Goal: Check status: Check status

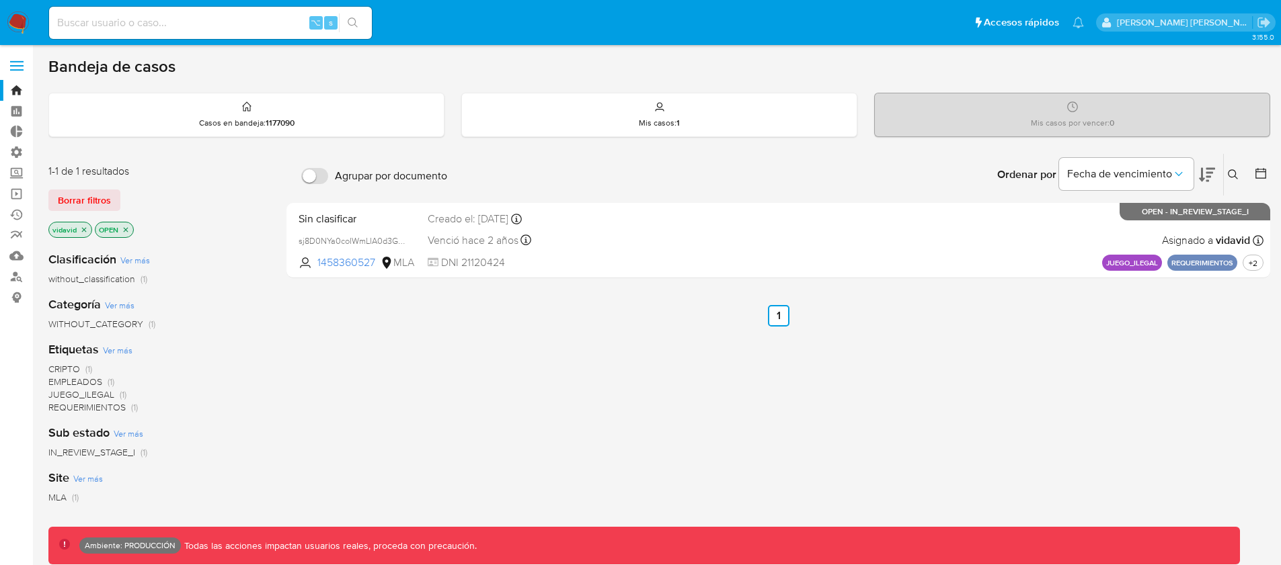
click at [152, 27] on input at bounding box center [210, 22] width 323 height 17
paste input "2288275965"
type input "2288275965"
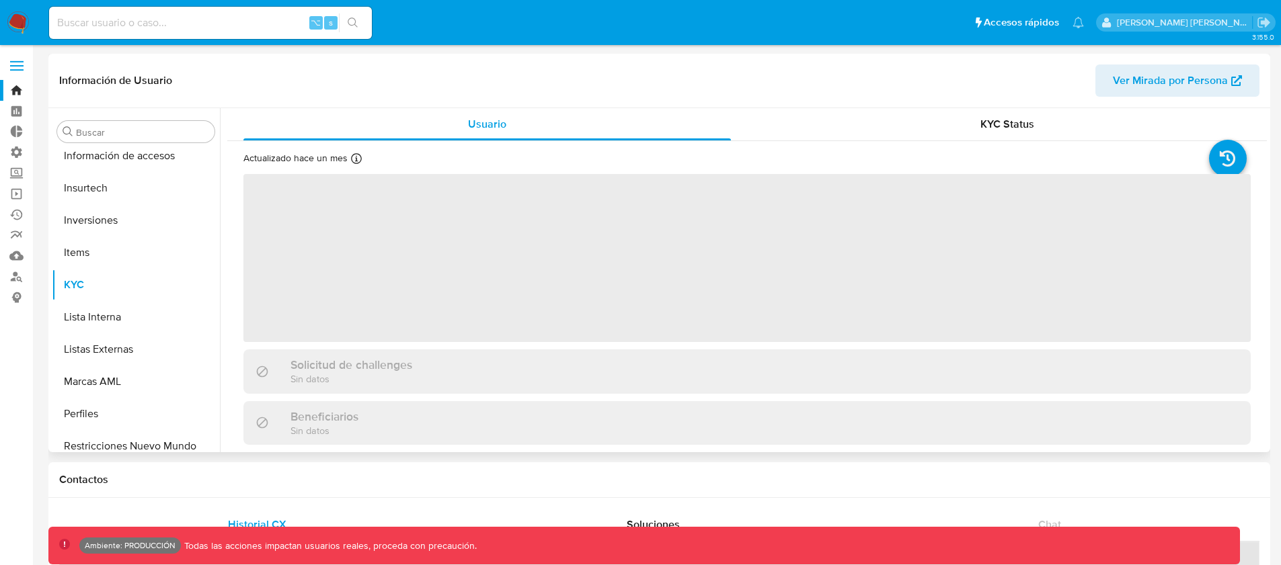
scroll to position [633, 0]
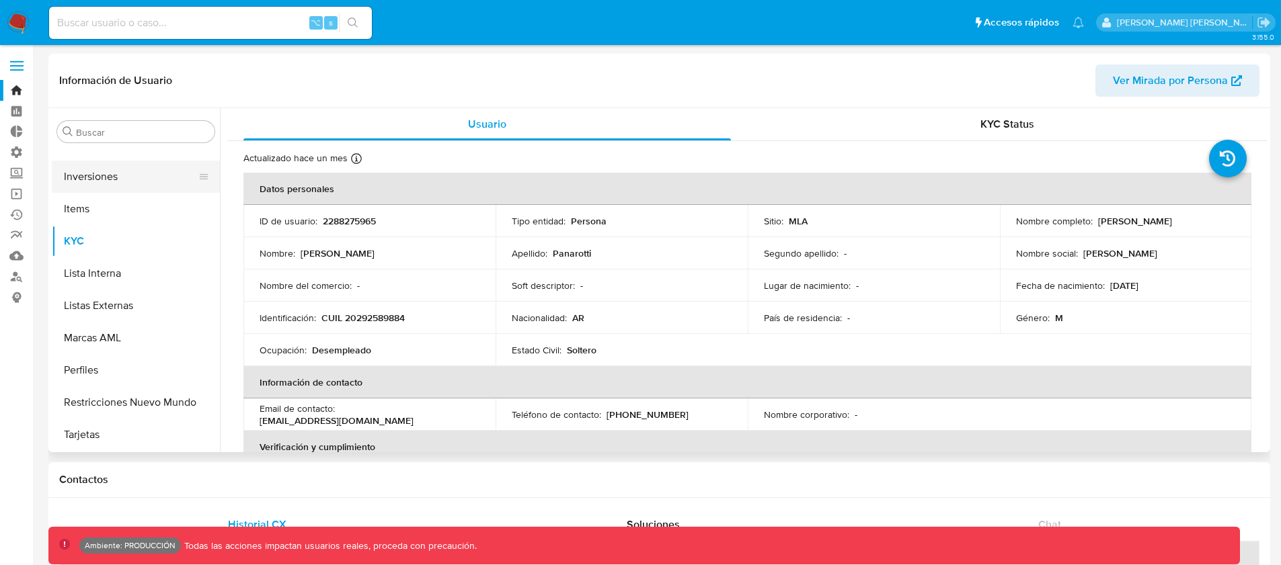
select select "10"
click at [100, 185] on button "Inversiones" at bounding box center [130, 177] width 157 height 32
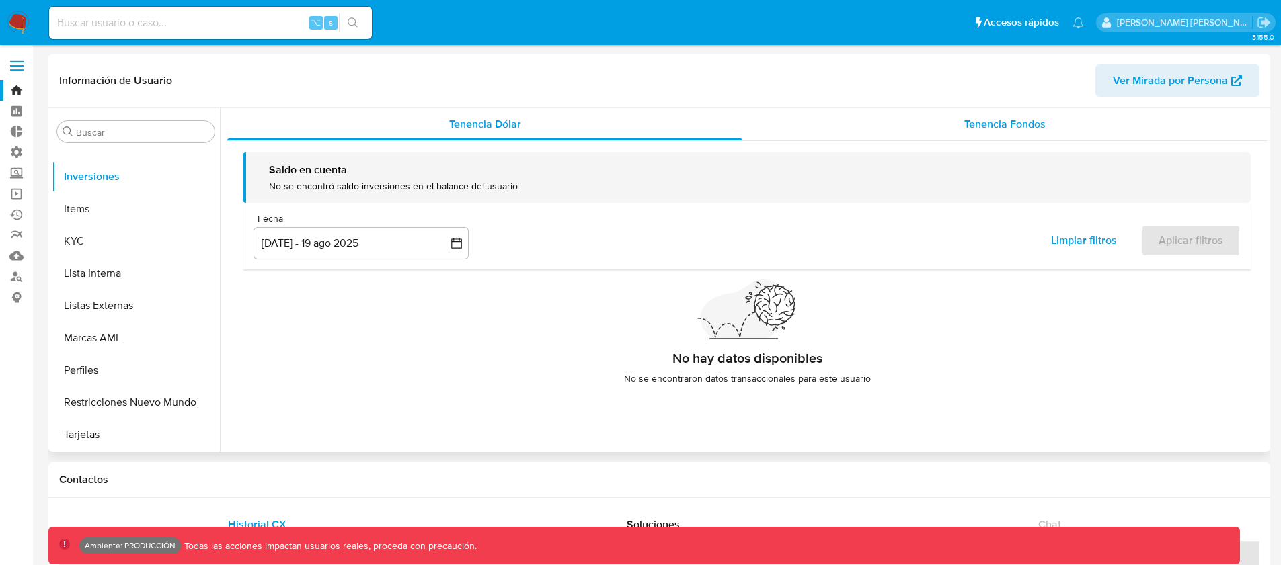
click at [926, 124] on div "Tenencia Fondos" at bounding box center [1004, 124] width 524 height 32
